Goal: Check status: Check status

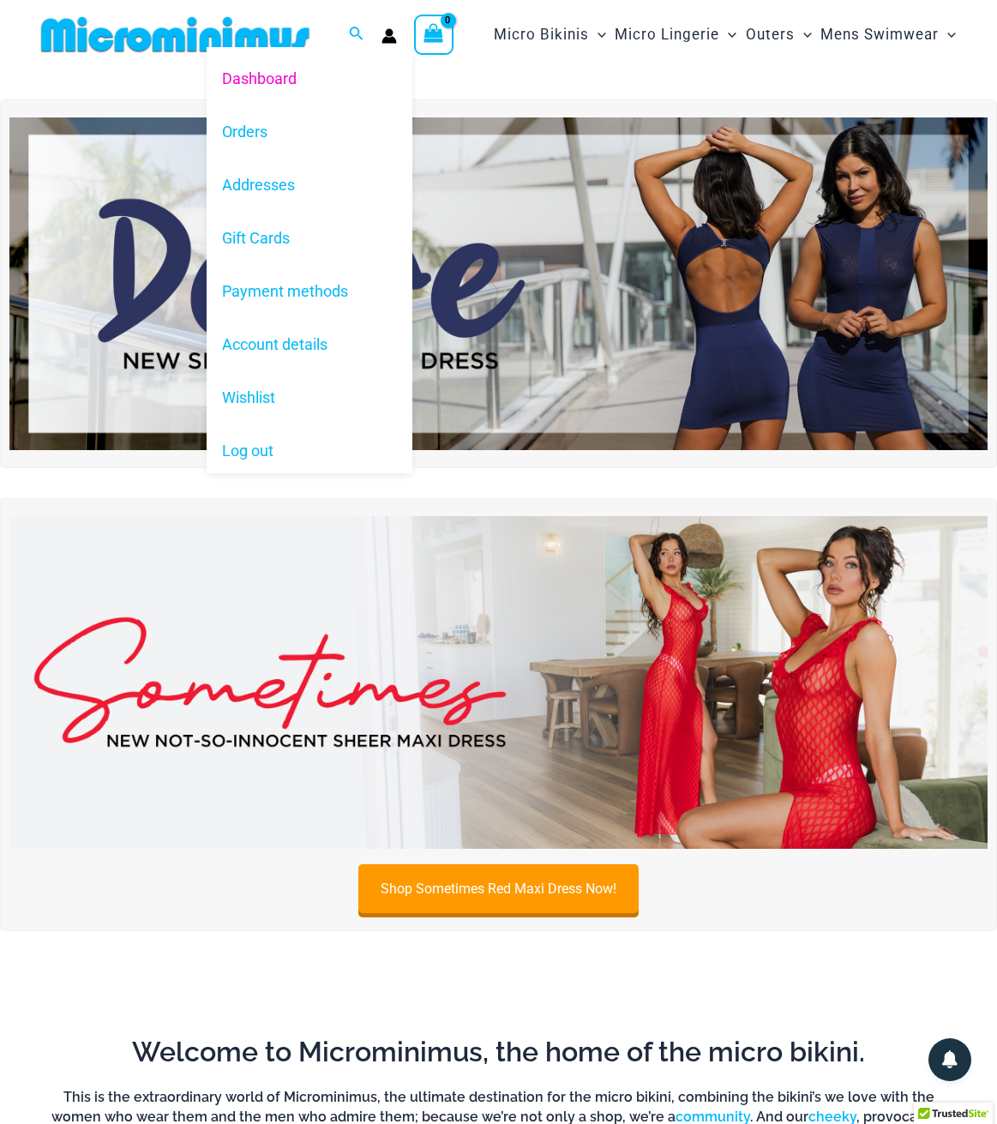
click at [390, 33] on circle "Account icon link" at bounding box center [390, 32] width 8 height 8
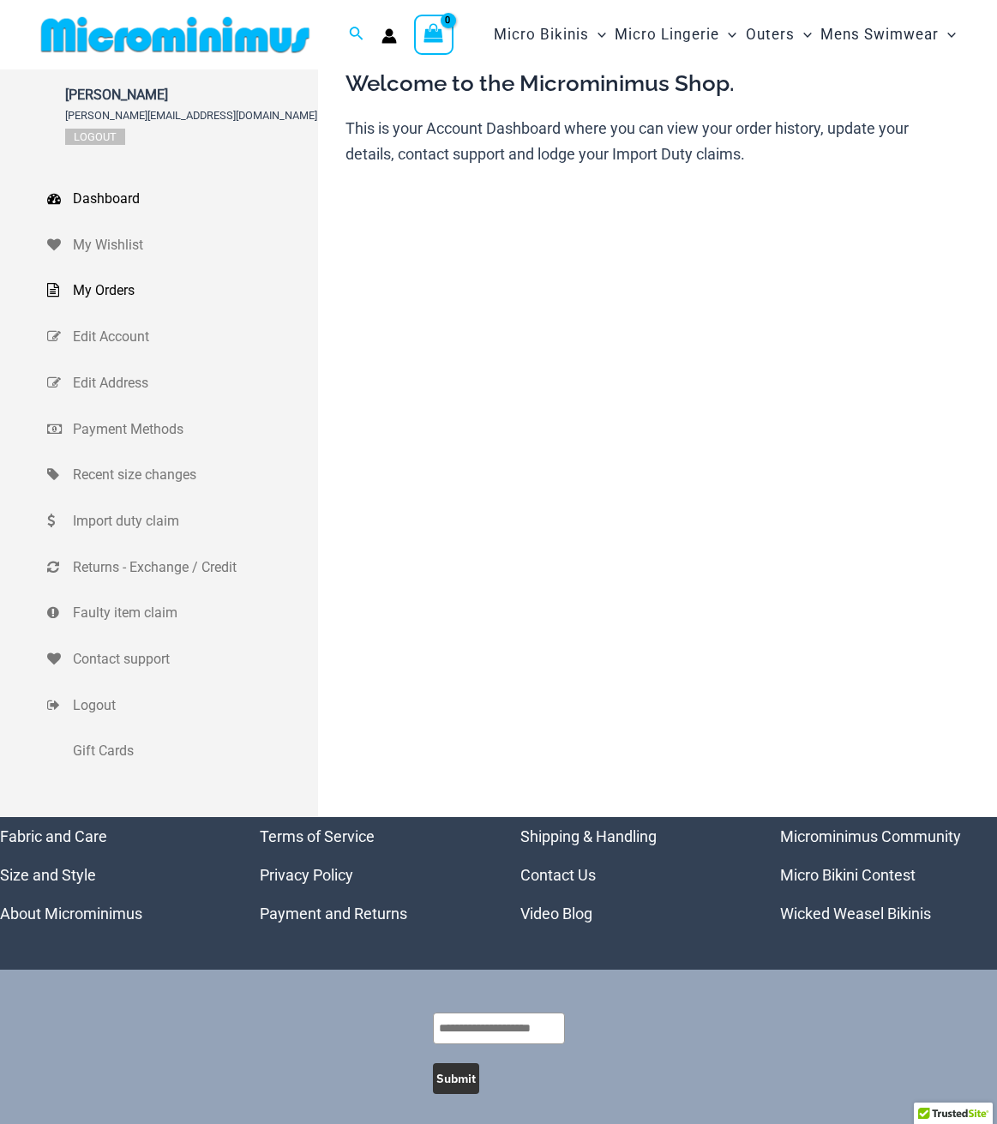
scroll to position [0, 1]
click at [102, 295] on span "My Orders" at bounding box center [193, 291] width 241 height 26
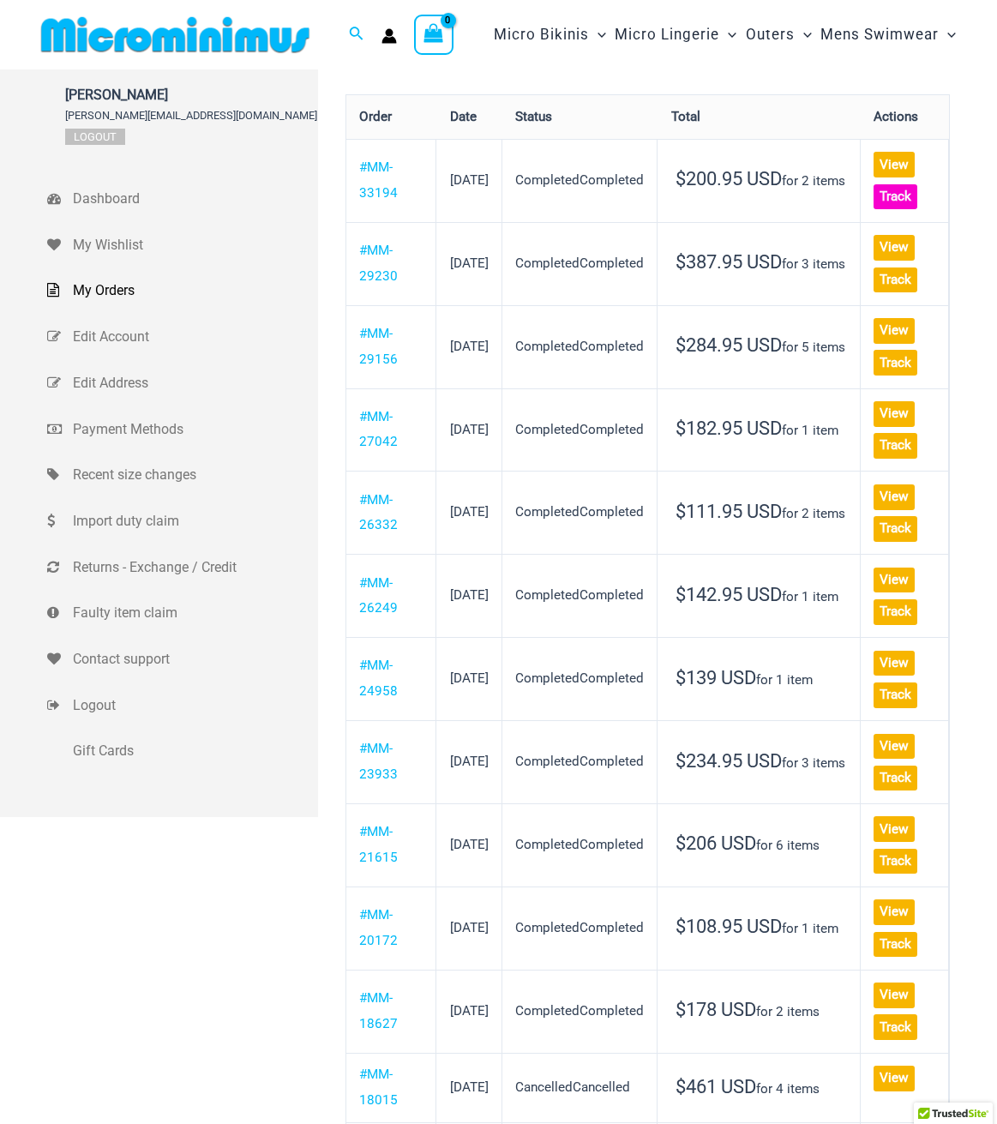
click at [899, 192] on link "Track" at bounding box center [896, 197] width 44 height 26
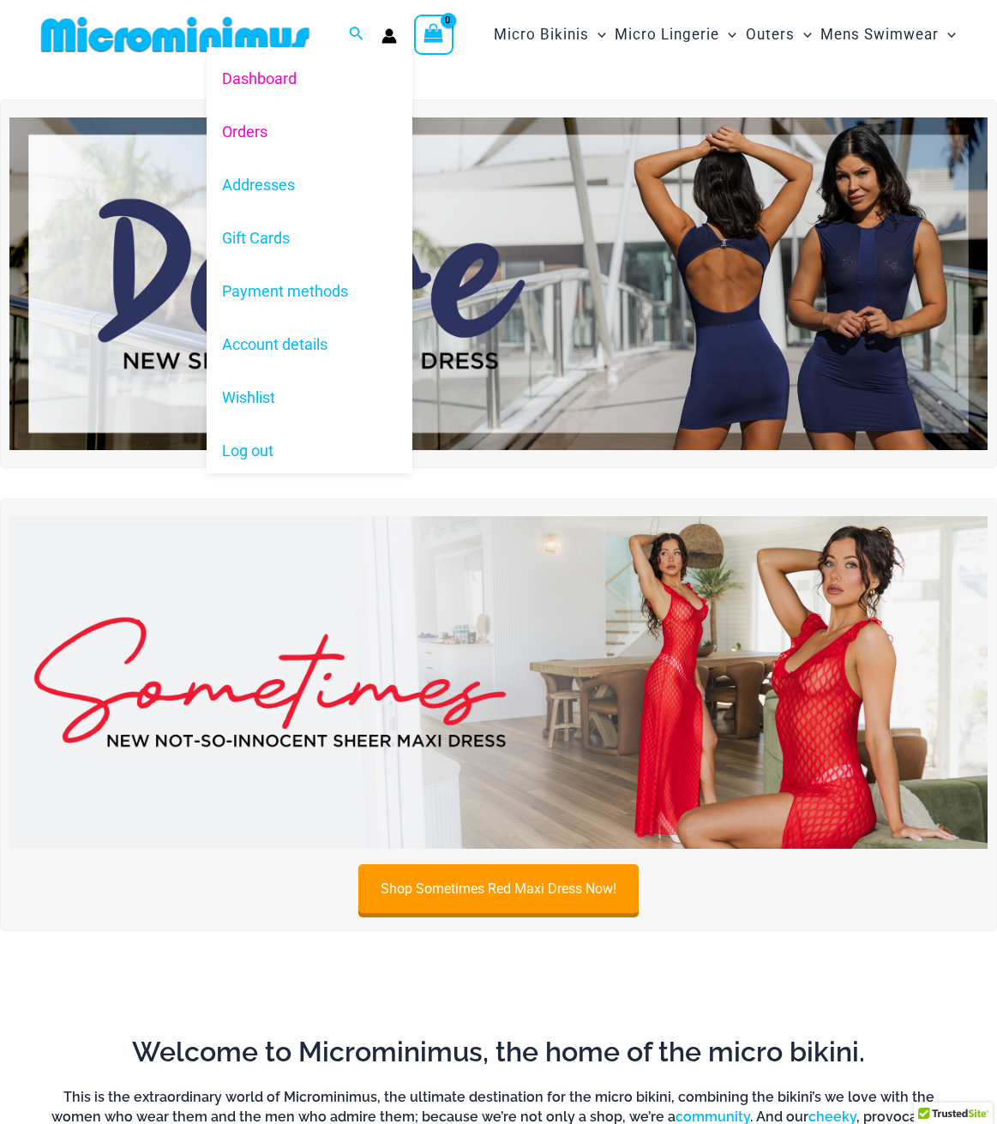
click at [239, 129] on link "Orders" at bounding box center [310, 131] width 206 height 53
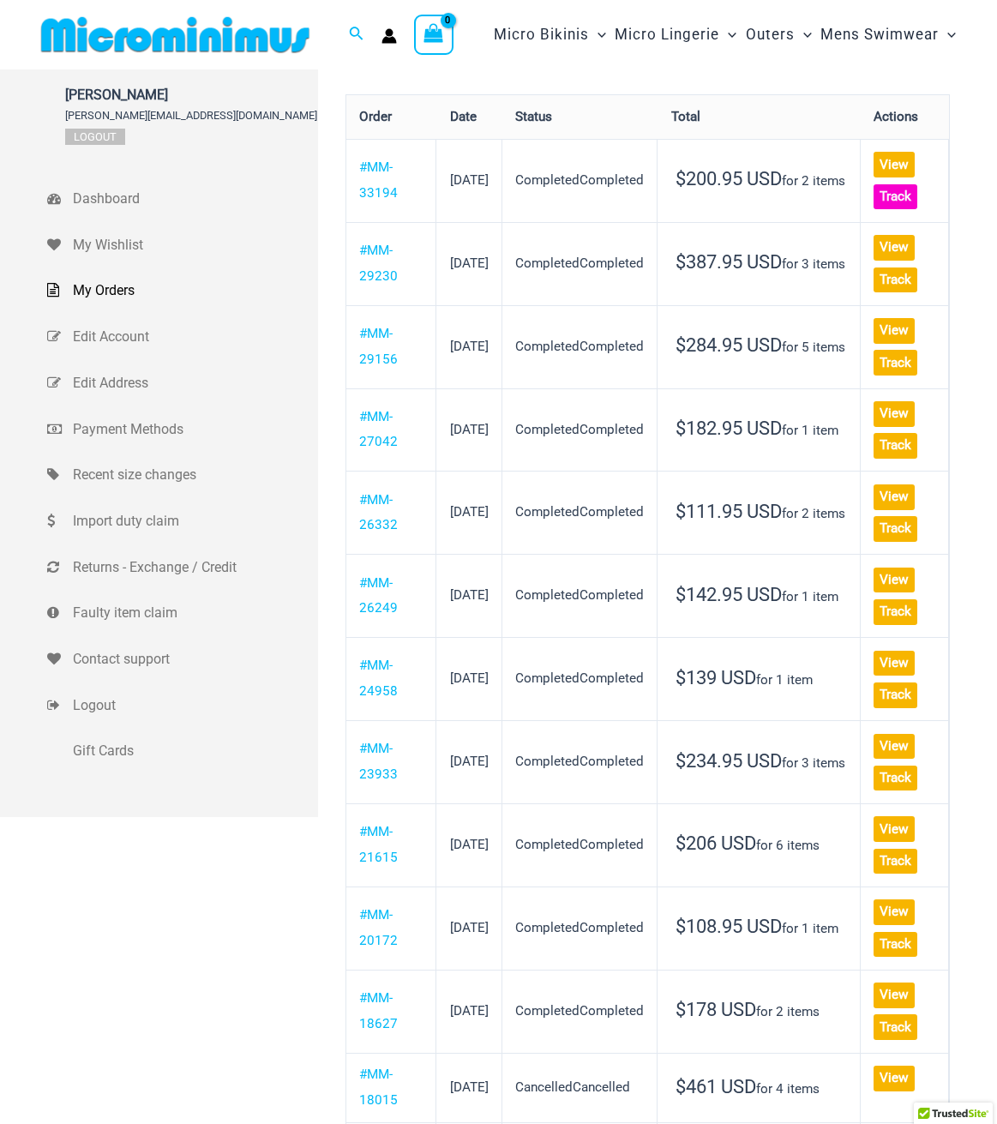
click at [898, 201] on link "Track" at bounding box center [896, 197] width 44 height 26
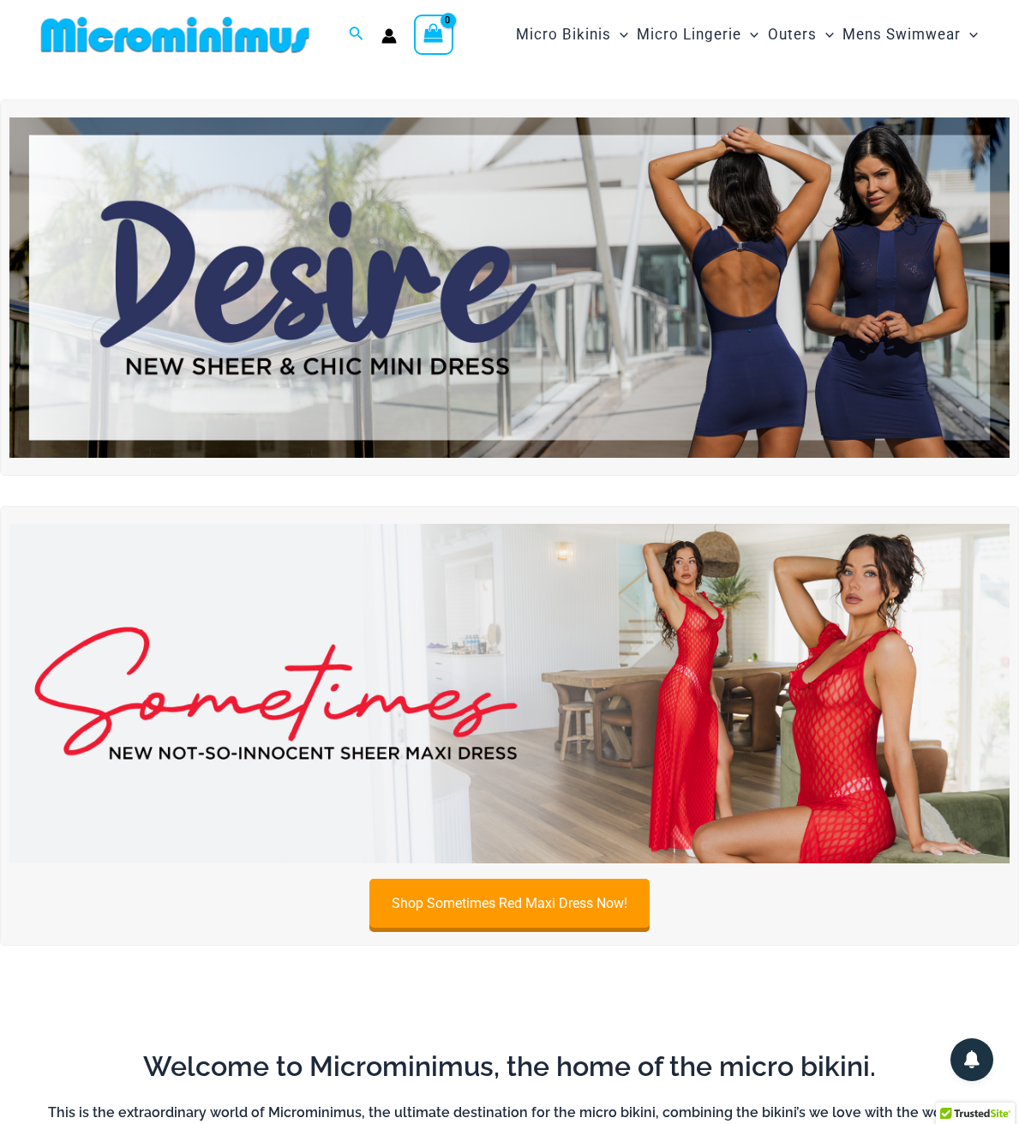
click at [782, 357] on img at bounding box center [509, 287] width 1000 height 340
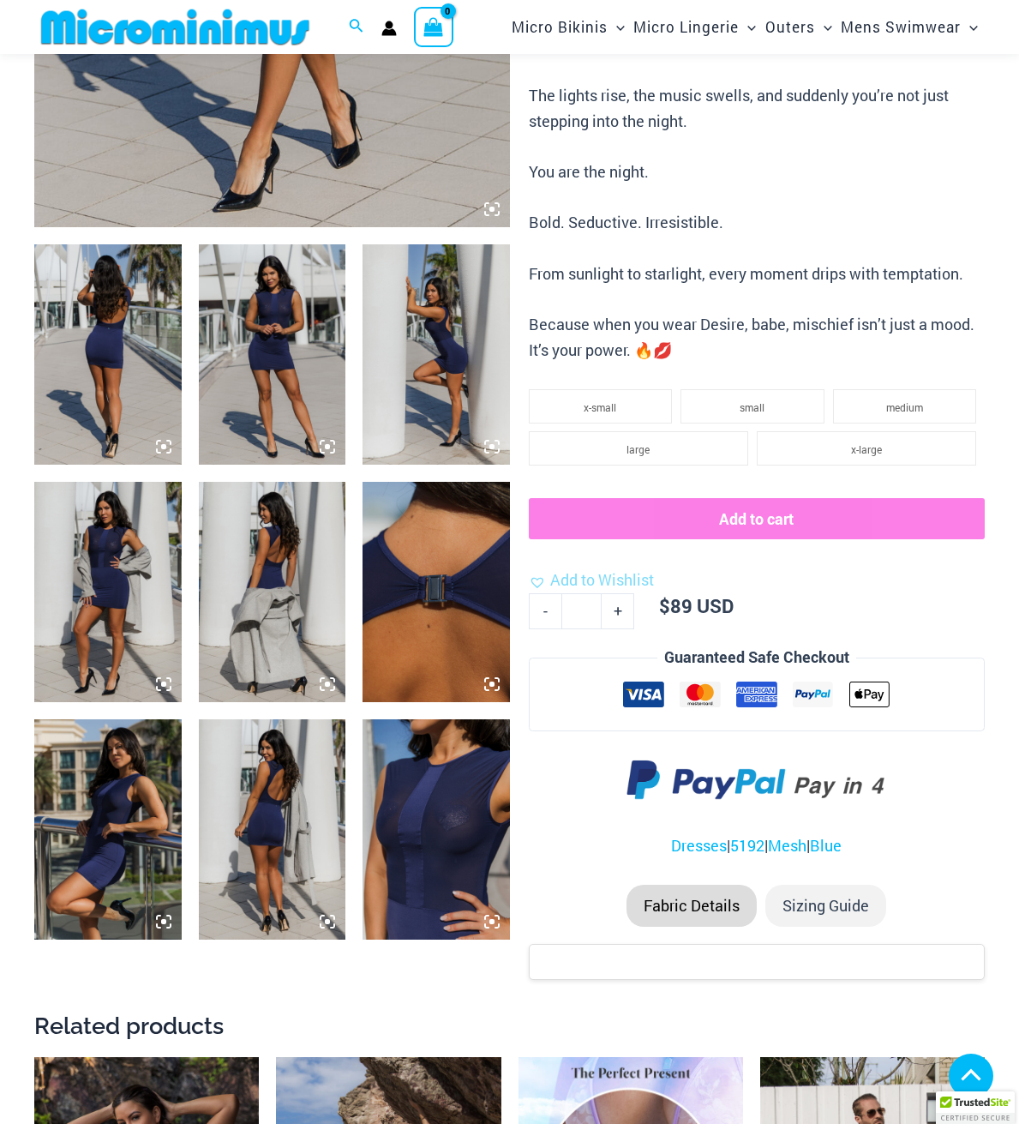
scroll to position [571, 0]
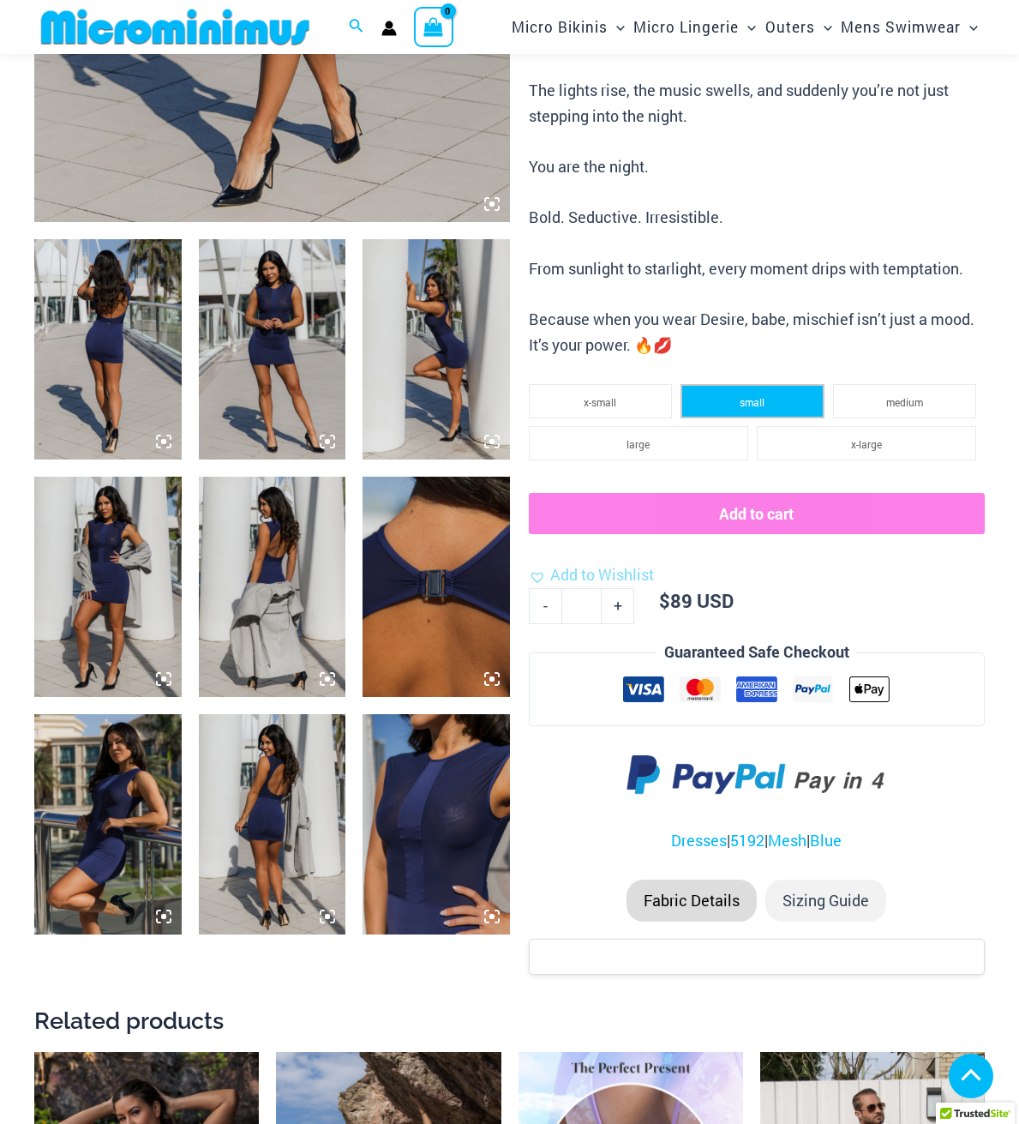
click at [725, 388] on li "small" at bounding box center [752, 401] width 143 height 34
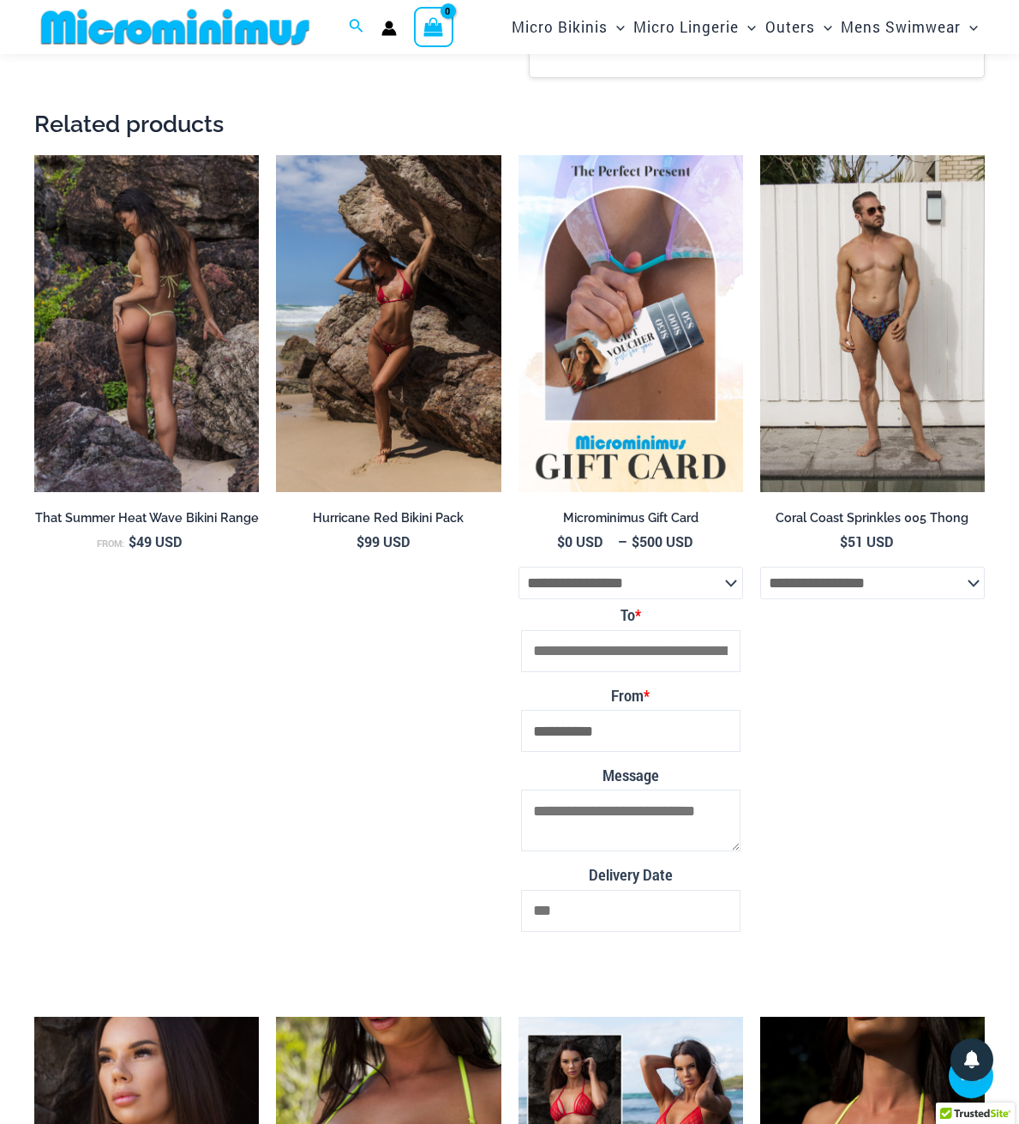
scroll to position [1956, 0]
